Goal: Task Accomplishment & Management: Complete application form

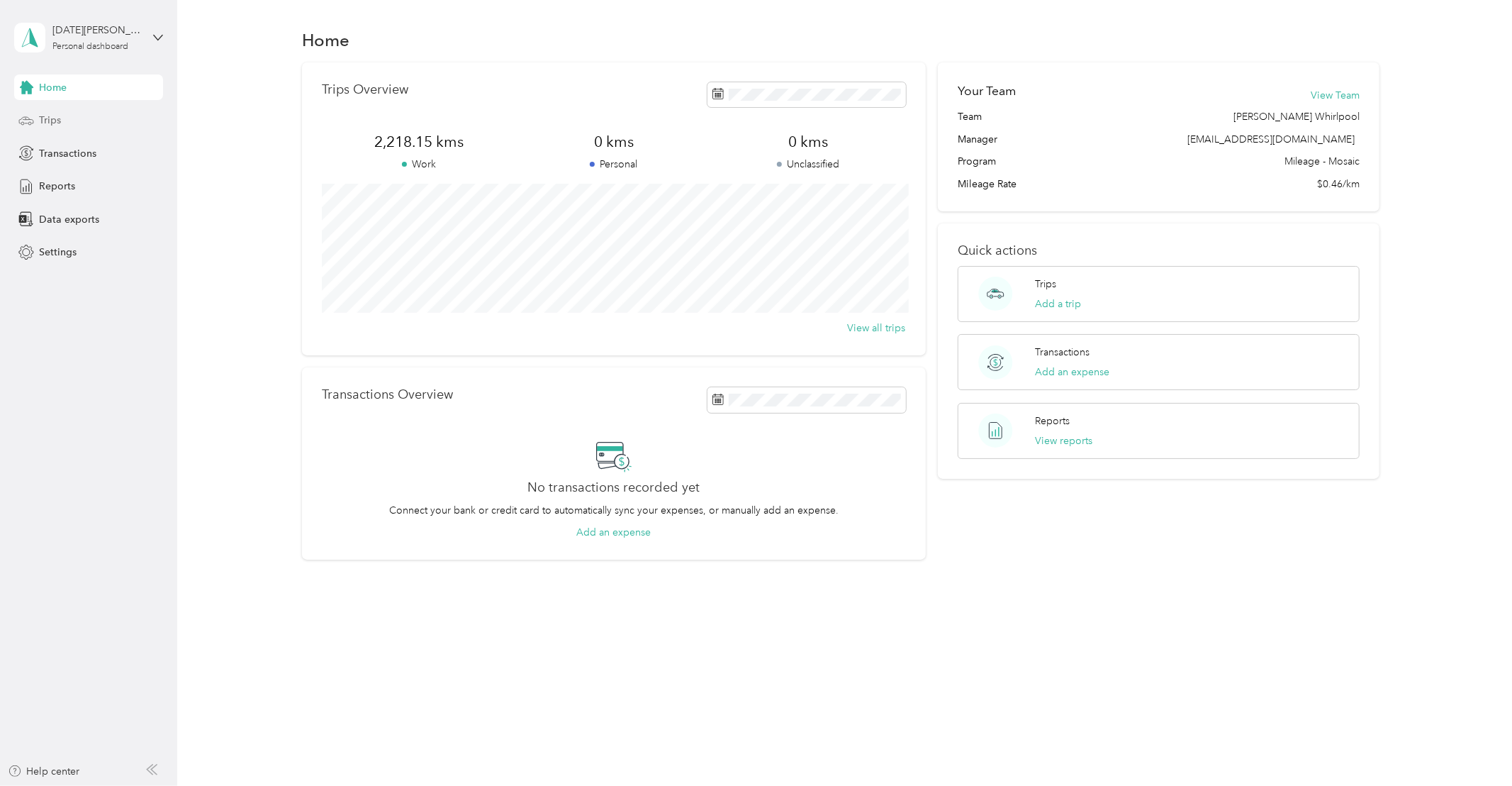
click at [49, 120] on span "Trips" at bounding box center [50, 120] width 22 height 15
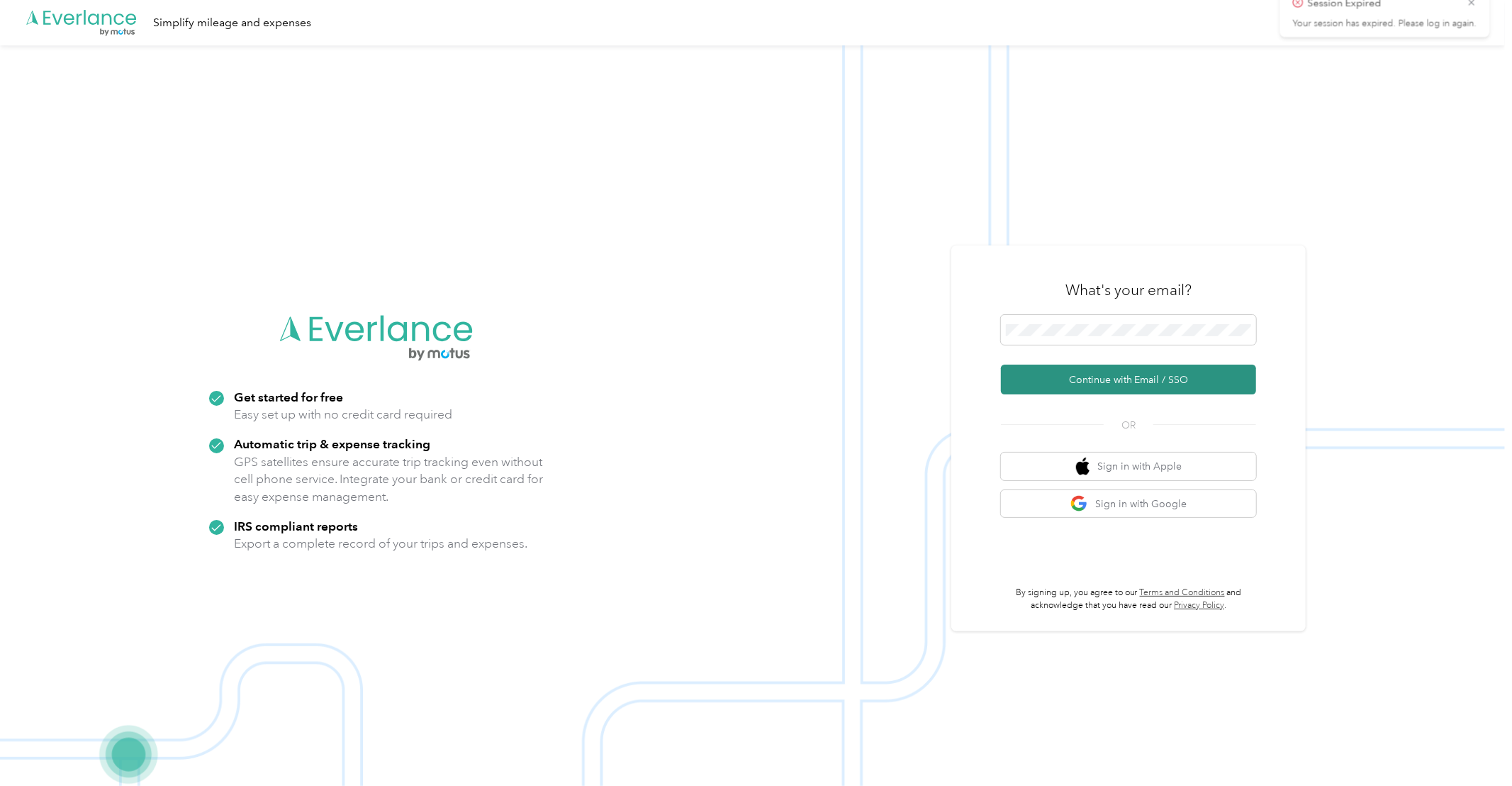
click at [1076, 373] on button "Continue with Email / SSO" at bounding box center [1128, 379] width 255 height 30
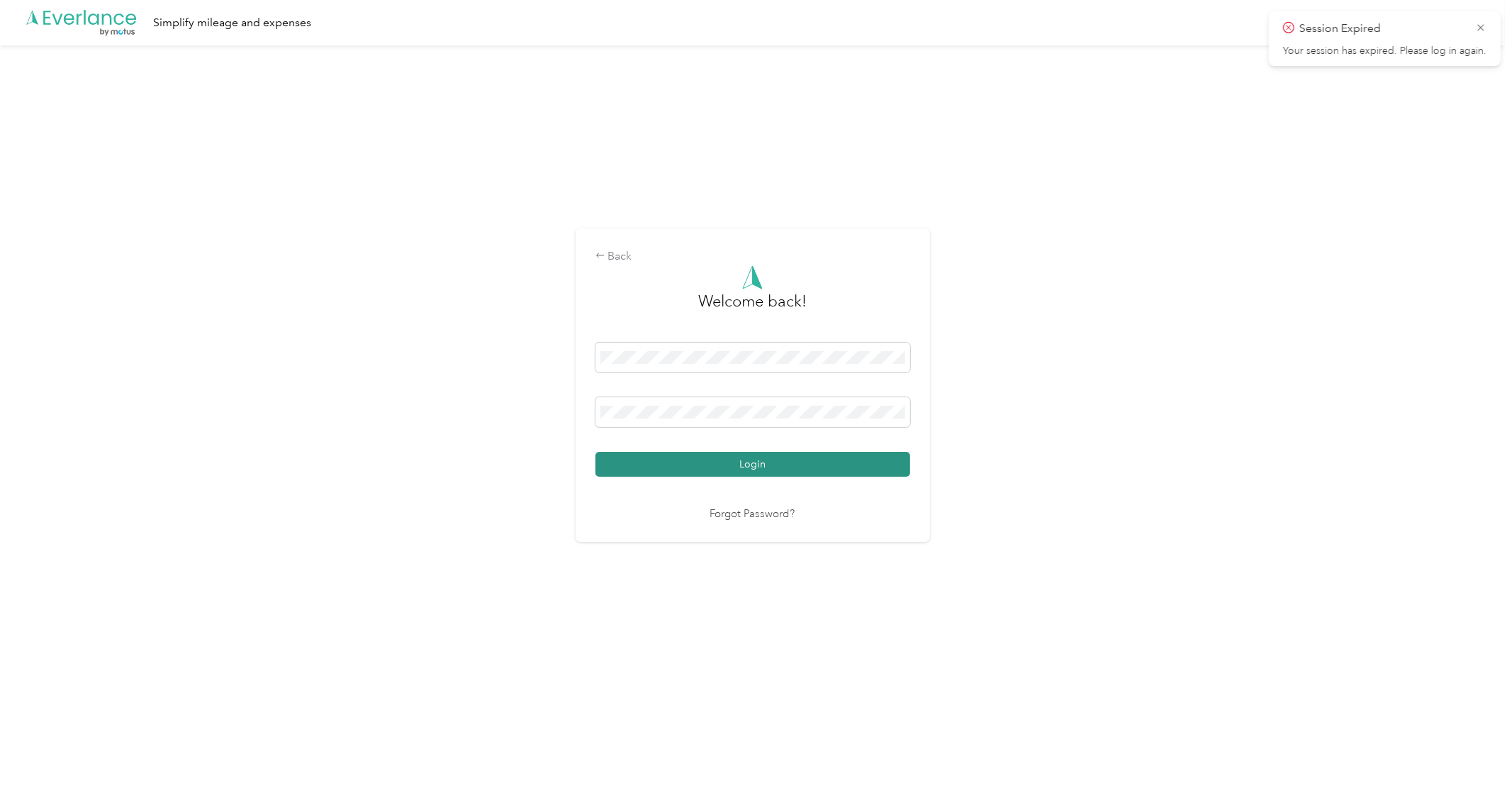
click at [696, 468] on button "Login" at bounding box center [752, 464] width 315 height 25
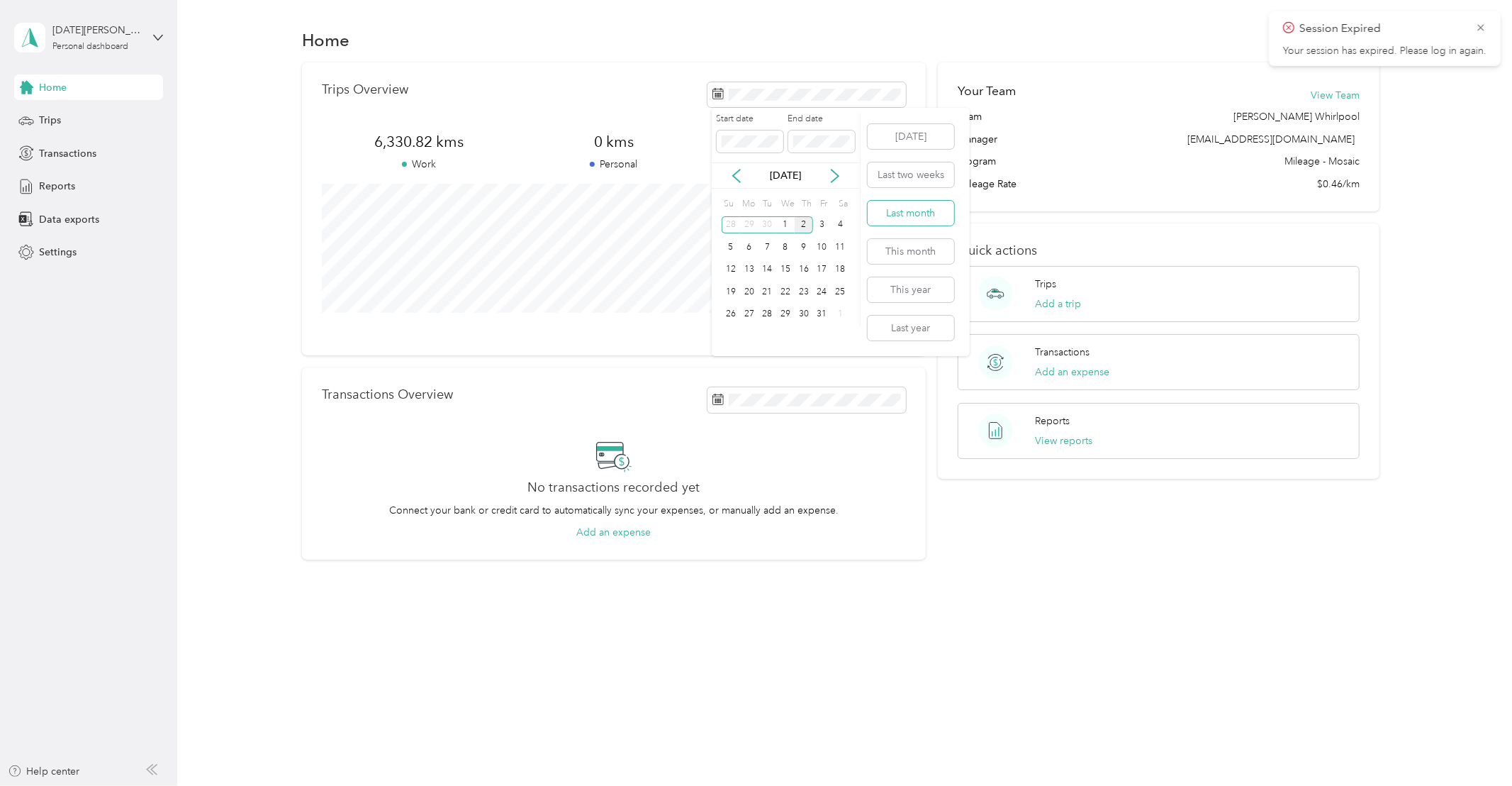
click at [907, 214] on button "Last month" at bounding box center [911, 212] width 86 height 25
click at [68, 119] on div "Trips" at bounding box center [89, 121] width 149 height 26
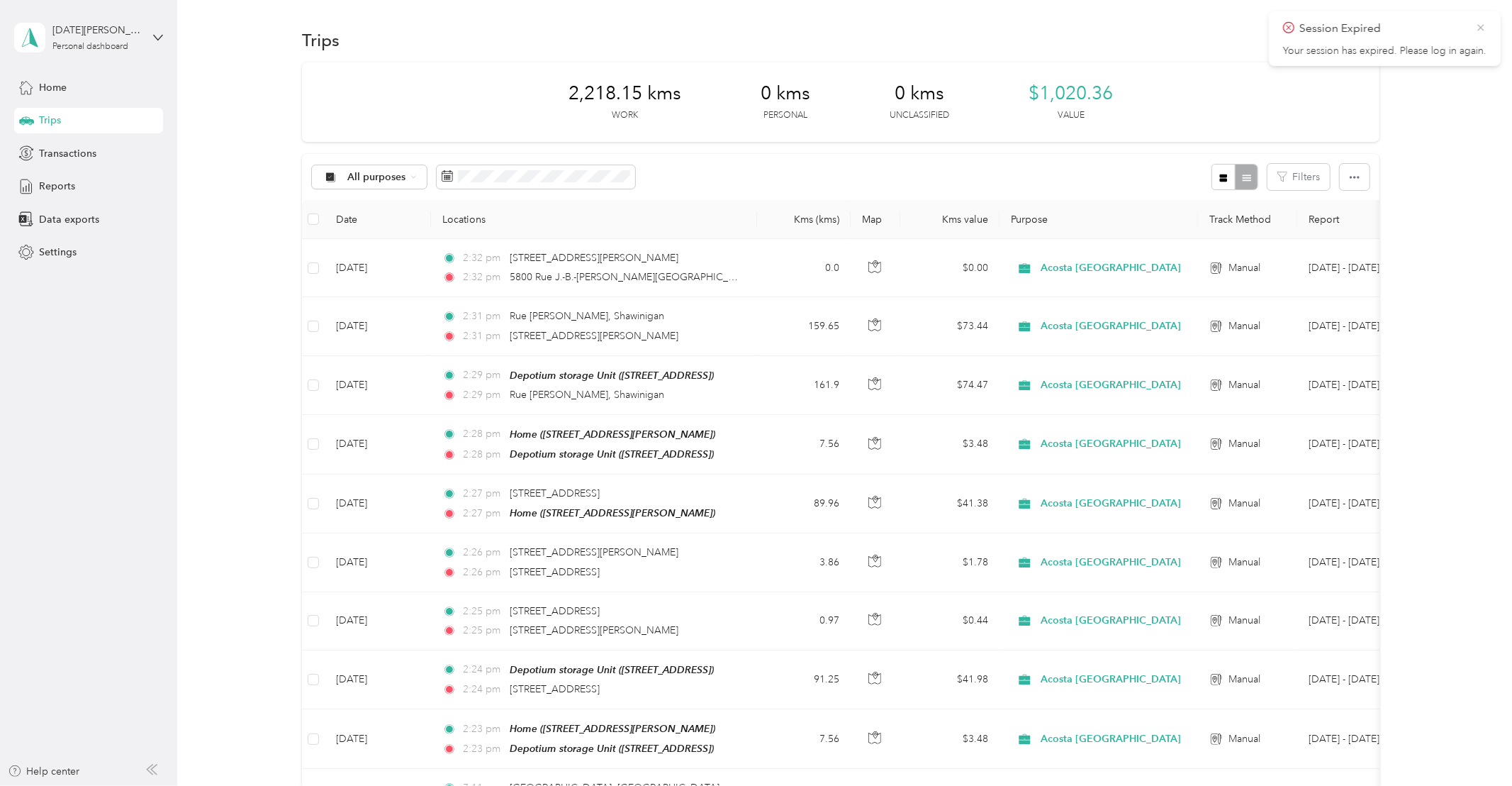
click at [1482, 28] on icon at bounding box center [1480, 27] width 6 height 6
click at [56, 192] on span "Reports" at bounding box center [57, 186] width 36 height 15
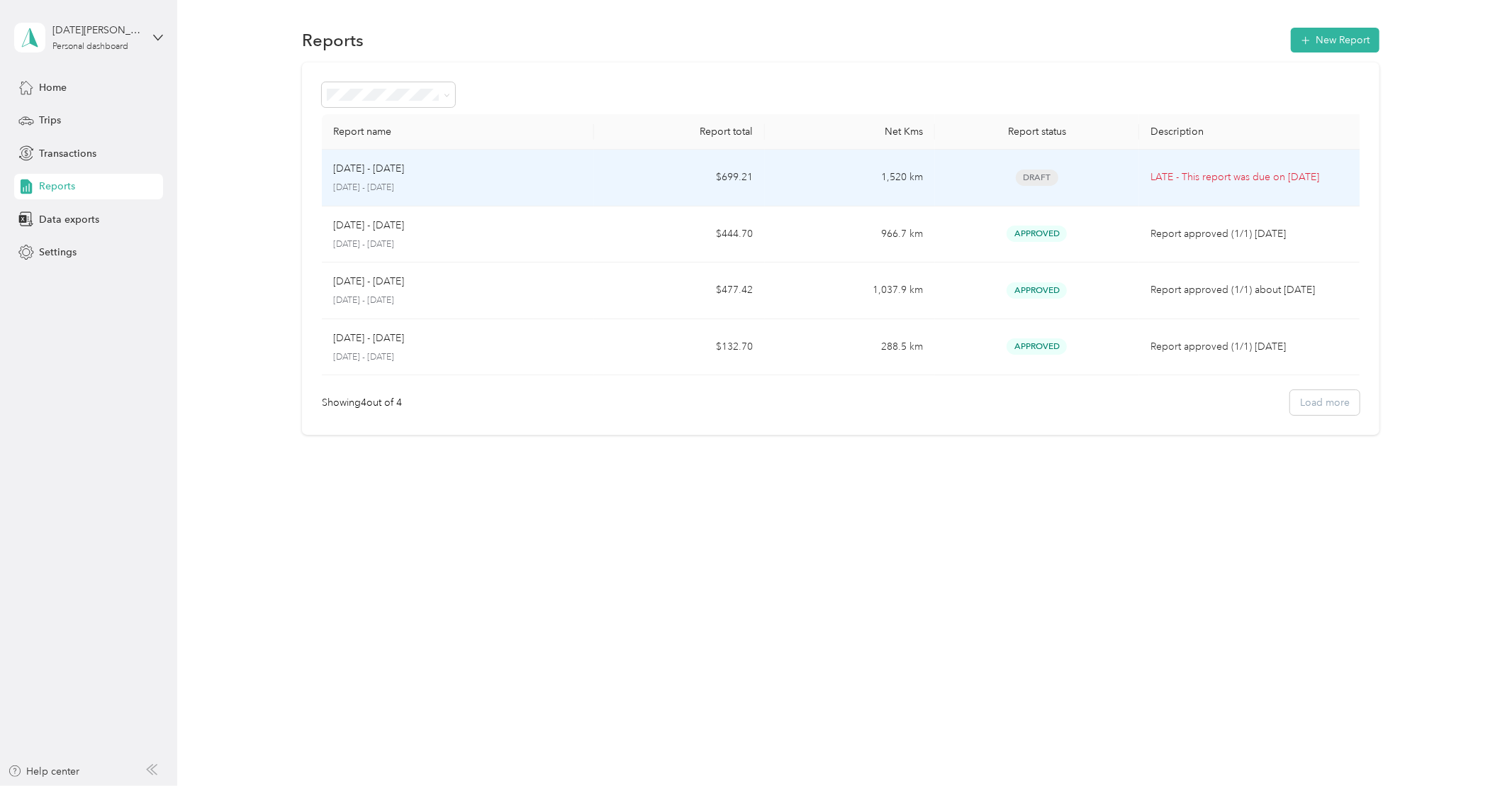
click at [400, 175] on p "[DATE] - [DATE]" at bounding box center [368, 168] width 71 height 15
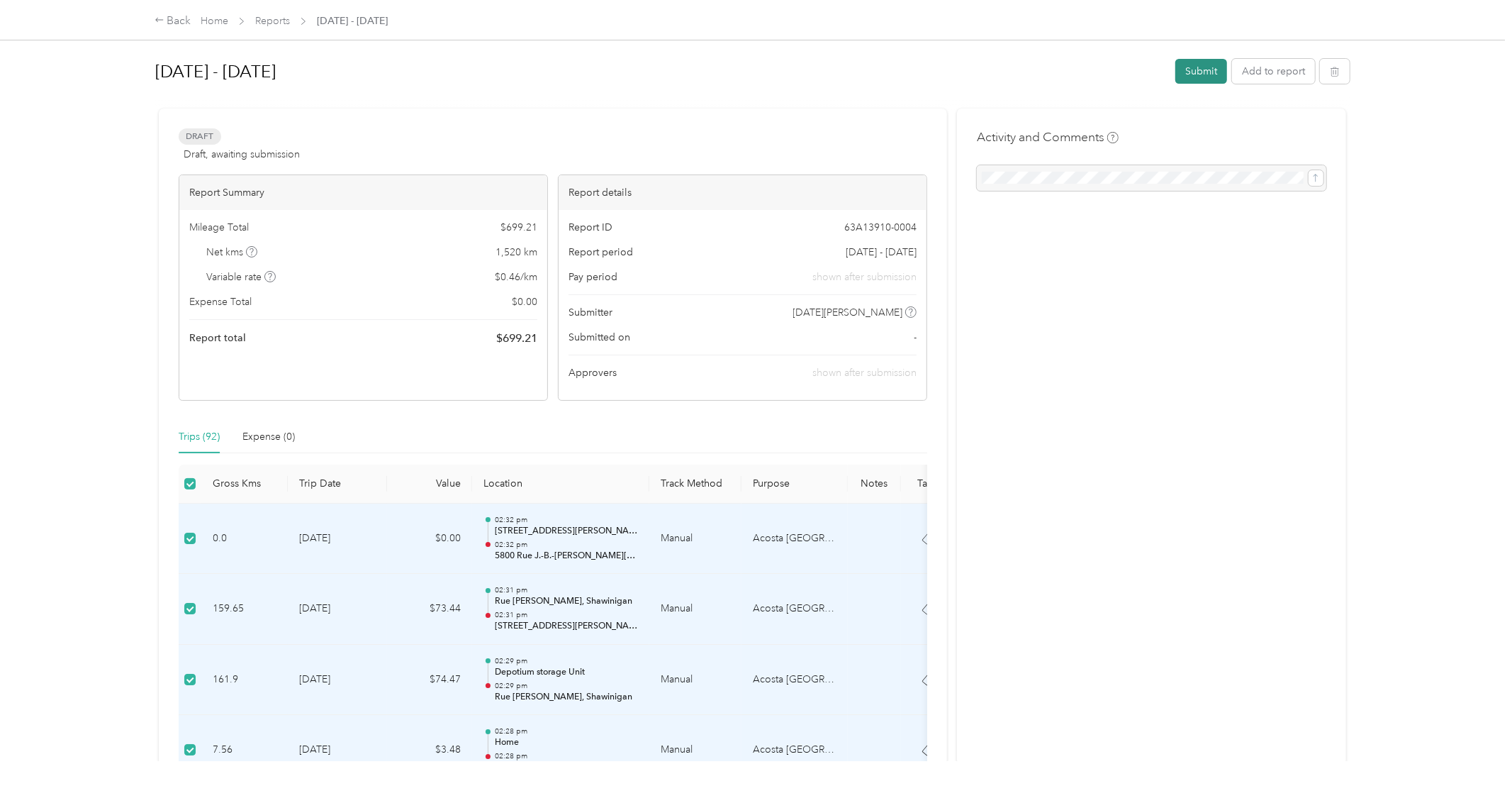
click at [1208, 71] on button "Submit" at bounding box center [1200, 71] width 52 height 25
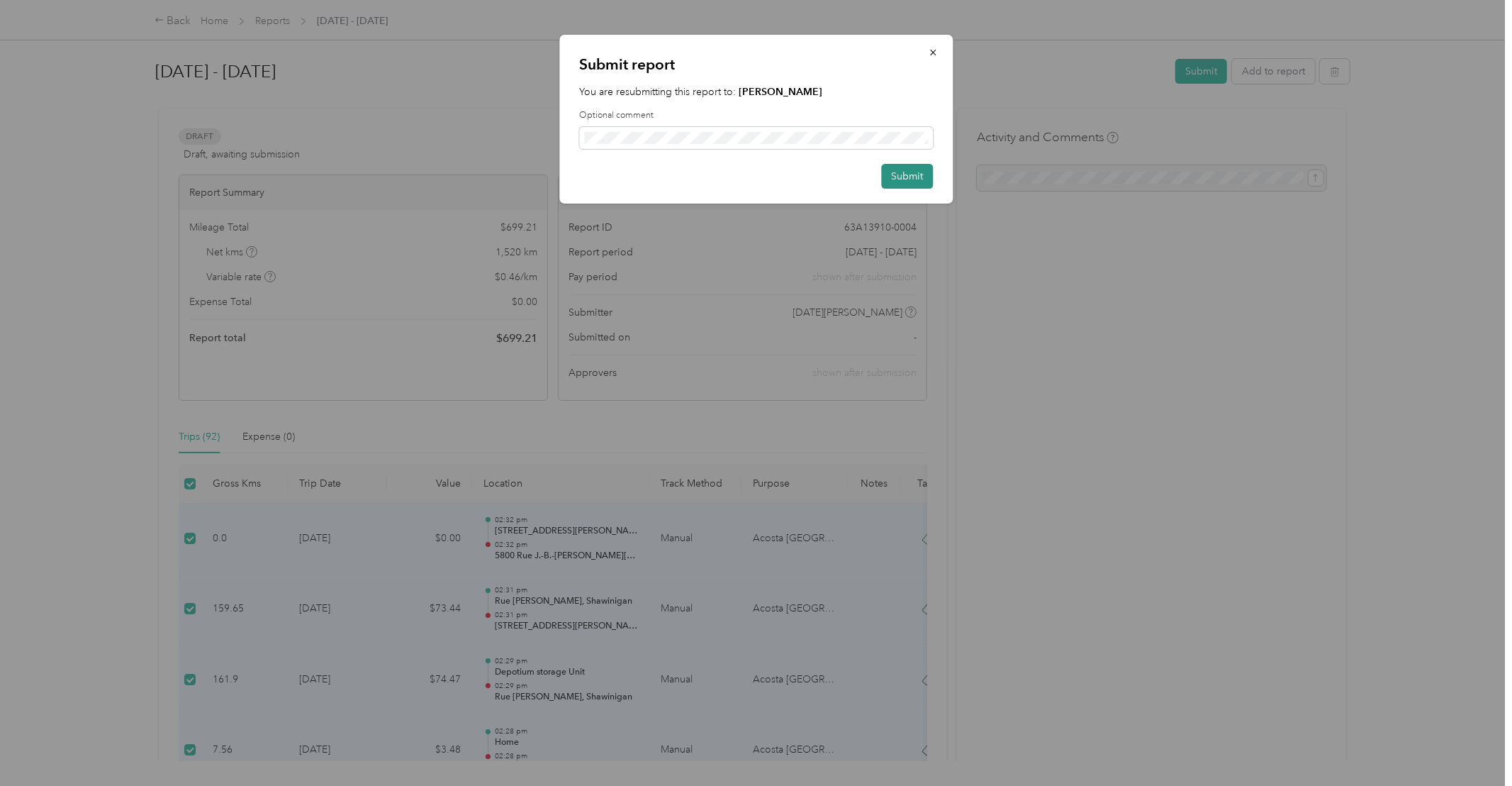
click at [895, 172] on button "Submit" at bounding box center [907, 175] width 52 height 25
